Goal: Information Seeking & Learning: Find specific fact

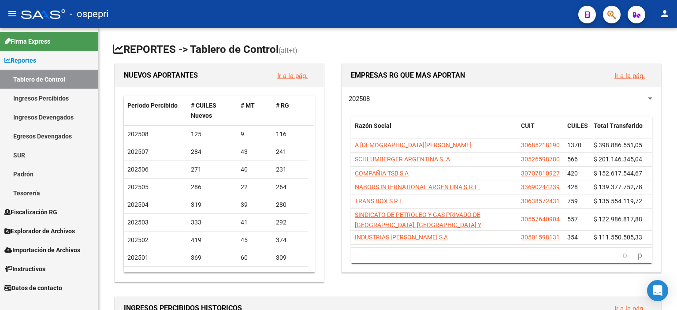
click at [37, 101] on link "Ingresos Percibidos" at bounding box center [49, 98] width 98 height 19
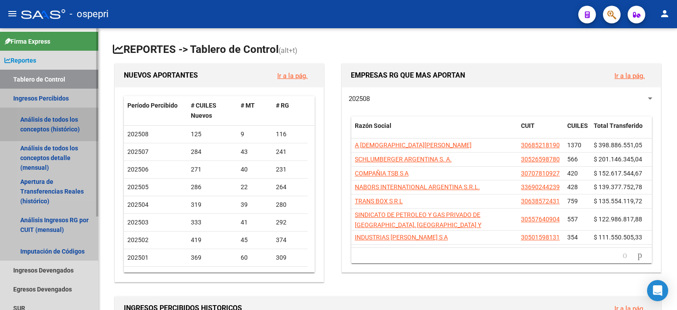
click at [52, 123] on link "Análisis de todos los conceptos (histórico)" at bounding box center [49, 125] width 98 height 34
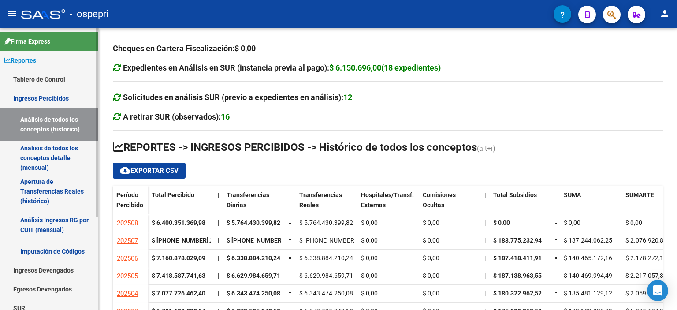
click at [34, 227] on link "Análisis Ingresos RG por CUIT (mensual)" at bounding box center [49, 225] width 98 height 34
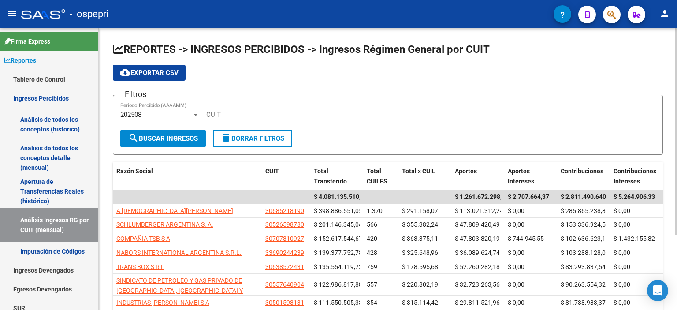
drag, startPoint x: 623, startPoint y: 107, endPoint x: 547, endPoint y: 114, distance: 76.1
click at [621, 107] on div "Filtros 202508 Período Percibido (AAAAMM) CUIT" at bounding box center [387, 115] width 535 height 27
click at [179, 112] on div "202508" at bounding box center [155, 115] width 71 height 8
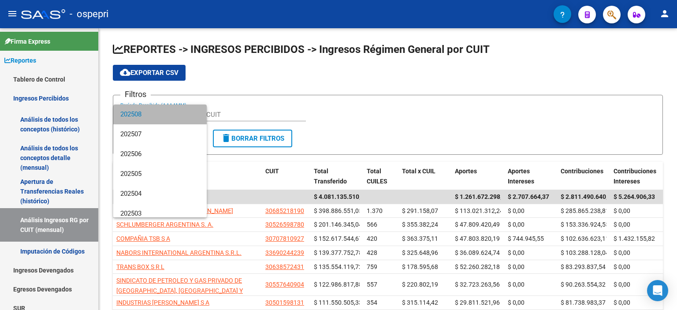
click at [168, 112] on span "202508" at bounding box center [159, 114] width 79 height 20
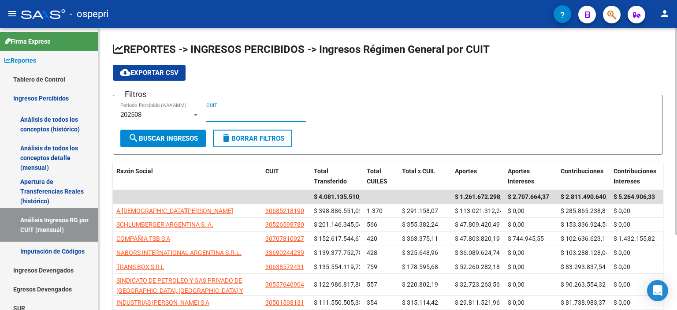
click at [228, 111] on input "CUIT" at bounding box center [256, 115] width 100 height 8
paste input "30-71067212-8"
type input "30-71067212-8"
click at [169, 144] on button "search Buscar Ingresos" at bounding box center [163, 139] width 86 height 18
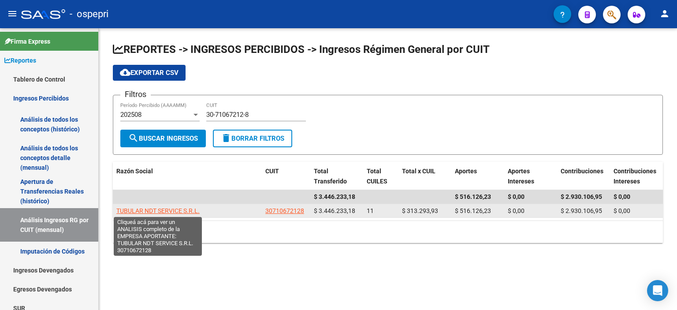
click at [154, 208] on span "TUBULAR NDT SERVICE S.R.L." at bounding box center [157, 210] width 83 height 7
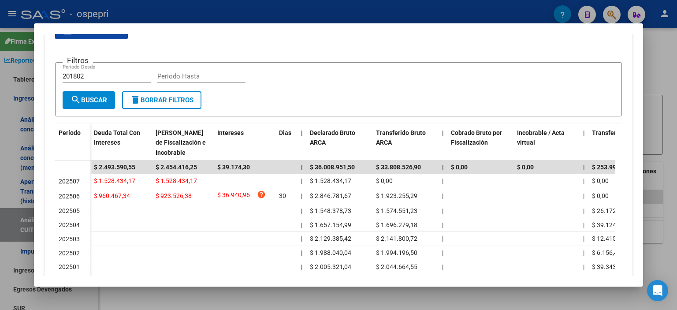
scroll to position [176, 0]
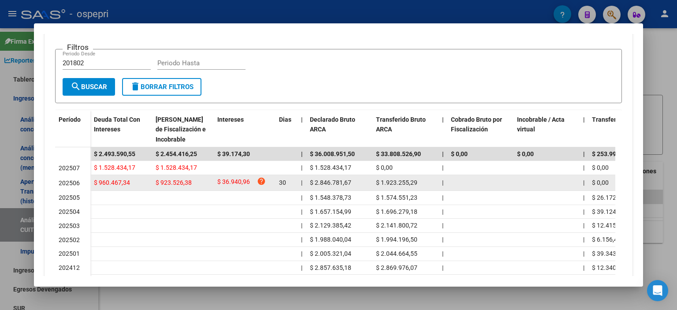
click at [240, 184] on span "$ 36.940,96" at bounding box center [233, 183] width 33 height 12
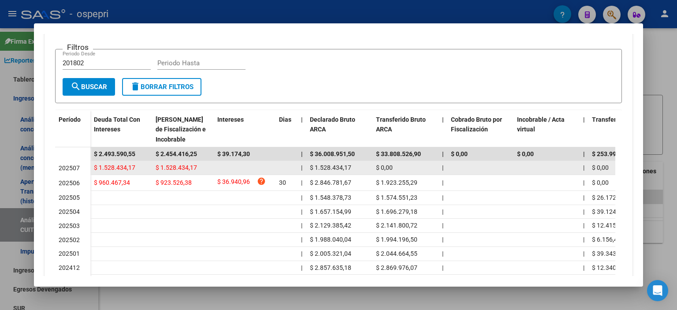
click at [195, 161] on datatable-body-cell "$ 1.528.434,17" at bounding box center [183, 168] width 62 height 14
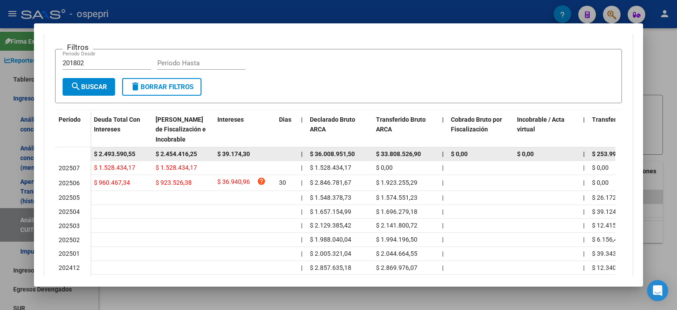
click at [273, 157] on datatable-body-cell "$ 39.174,30" at bounding box center [245, 154] width 62 height 14
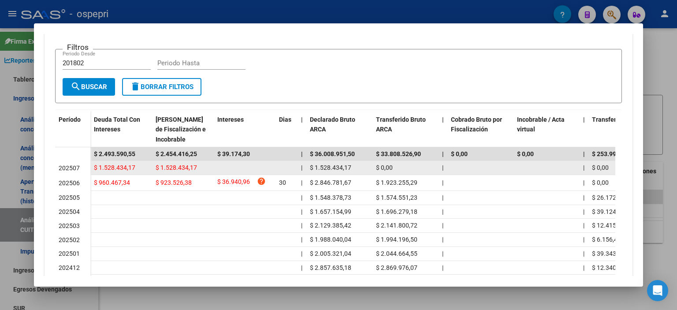
click at [369, 164] on datatable-body-cell "$ 1.528.434,17" at bounding box center [339, 168] width 66 height 14
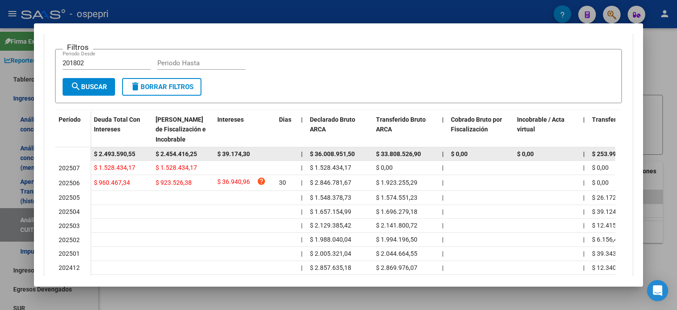
click at [489, 150] on div "$ 0,00" at bounding box center [480, 154] width 59 height 10
click at [557, 159] on datatable-body-cell "$ 0,00" at bounding box center [547, 154] width 66 height 14
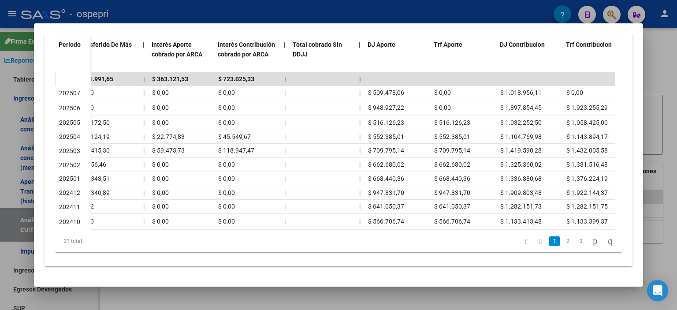
scroll to position [0, 529]
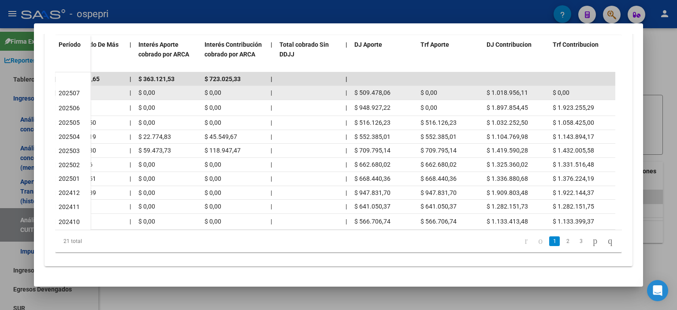
drag, startPoint x: 389, startPoint y: 84, endPoint x: 353, endPoint y: 85, distance: 36.2
click at [353, 86] on datatable-body-cell "$ 509.478,06" at bounding box center [384, 93] width 66 height 14
copy span "$ 509.478,06"
drag, startPoint x: 526, startPoint y: 84, endPoint x: 490, endPoint y: 89, distance: 36.9
click at [490, 89] on span "$ 1.018.956,11" at bounding box center [507, 92] width 41 height 7
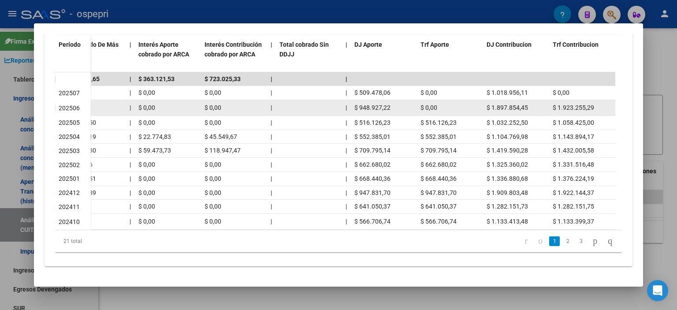
copy span "1.018.956,11"
